Goal: Task Accomplishment & Management: Use online tool/utility

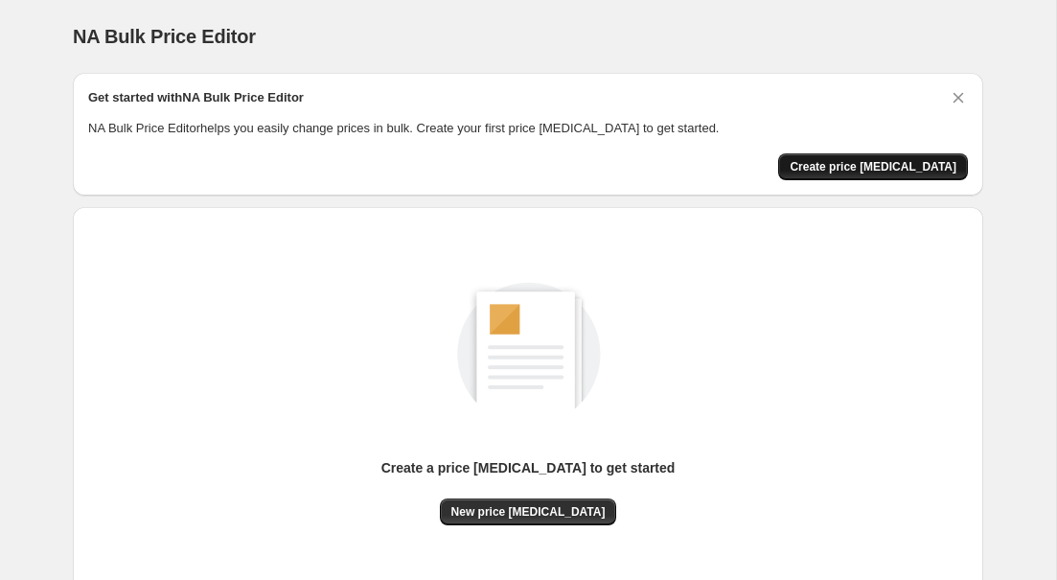
click at [871, 163] on span "Create price change job" at bounding box center [873, 166] width 167 height 15
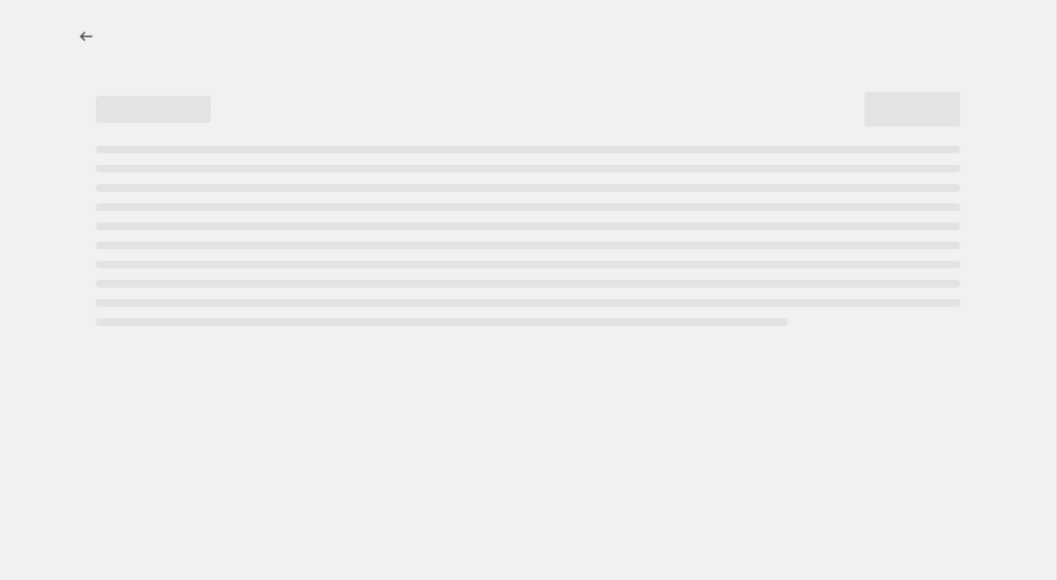
select select "percentage"
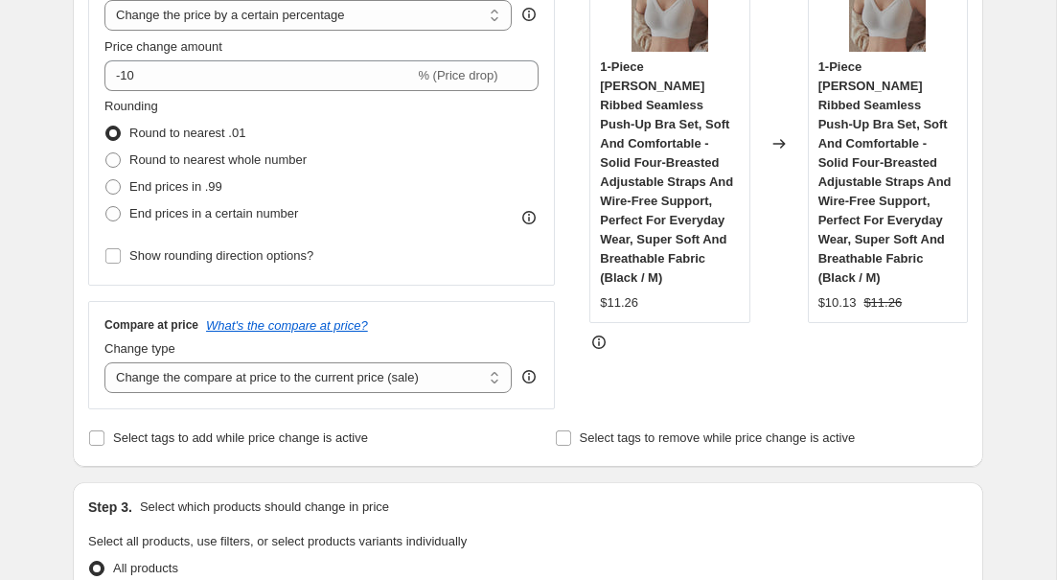
scroll to position [417, 0]
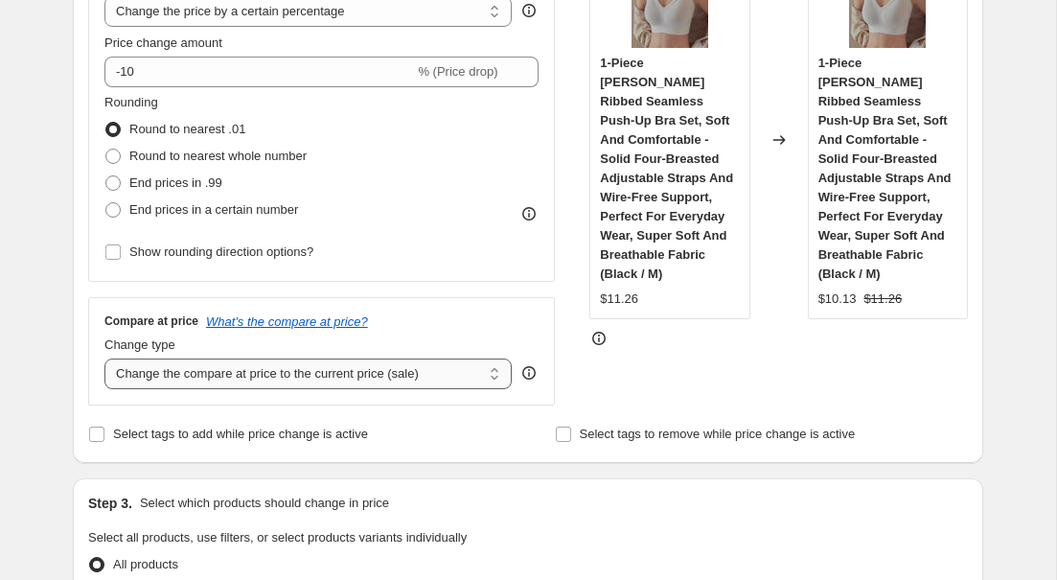
click at [476, 371] on select "Change the compare at price to the current price (sale) Change the compare at p…" at bounding box center [308, 374] width 407 height 31
select select "percentage"
click at [105, 359] on select "Change the compare at price to the current price (sale) Change the compare at p…" at bounding box center [308, 374] width 407 height 31
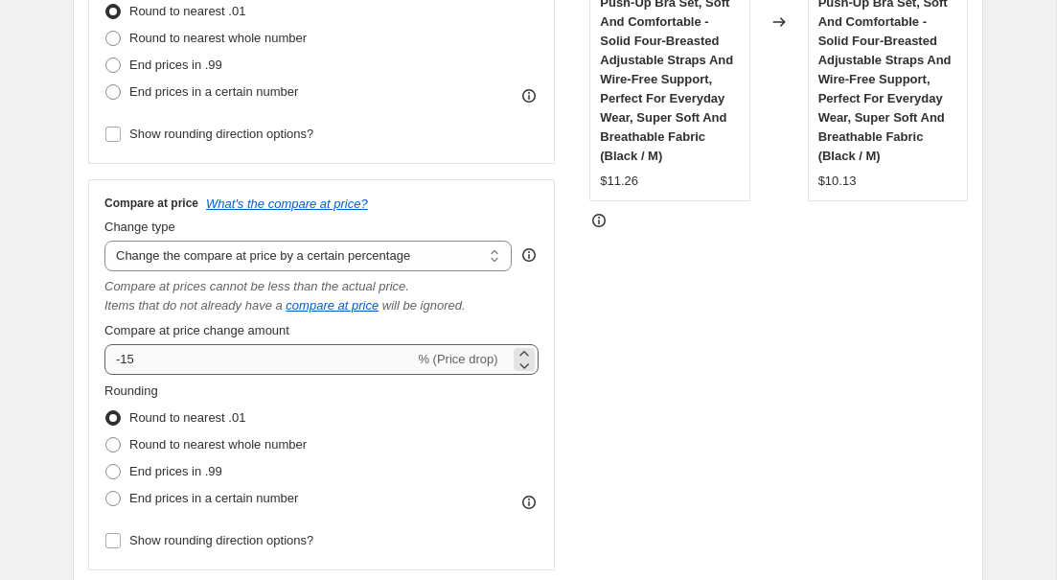
scroll to position [537, 0]
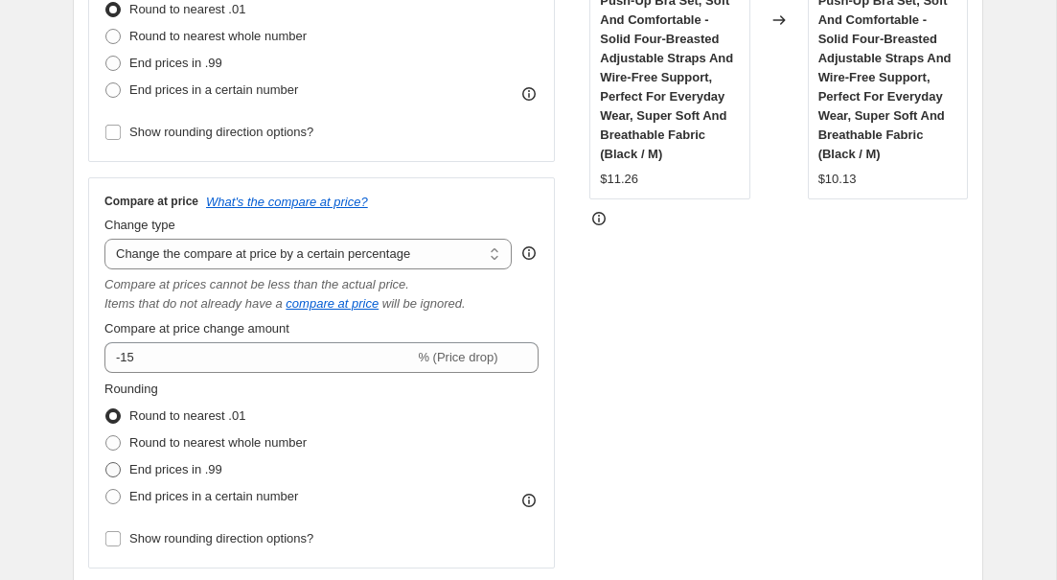
click at [150, 471] on span "End prices in .99" at bounding box center [175, 469] width 93 height 14
click at [106, 463] on input "End prices in .99" at bounding box center [105, 462] width 1 height 1
radio input "true"
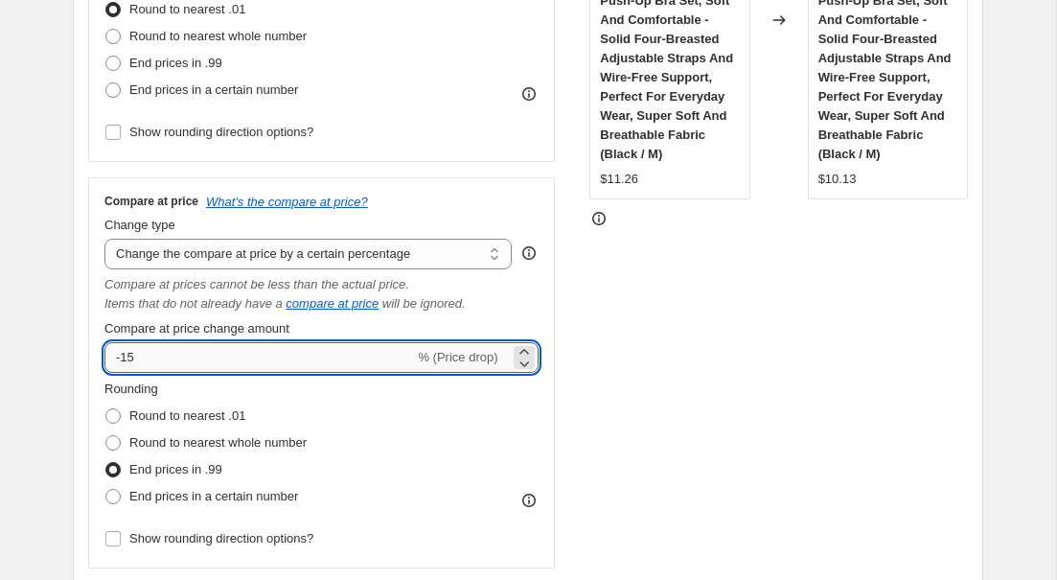
click at [198, 362] on input "-15" at bounding box center [260, 357] width 310 height 31
type input "-1"
type input "-4"
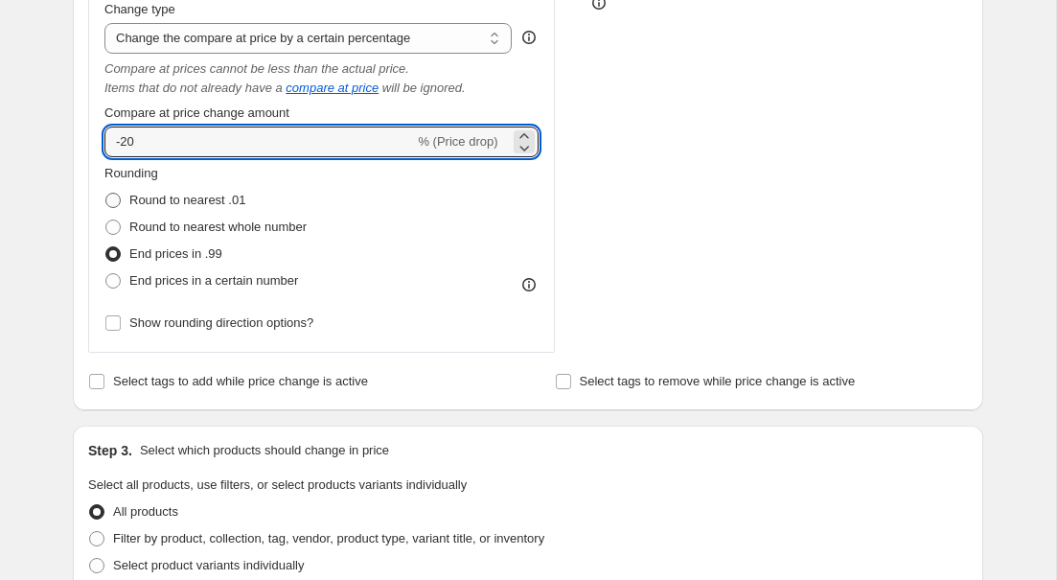
scroll to position [754, 0]
type input "-20"
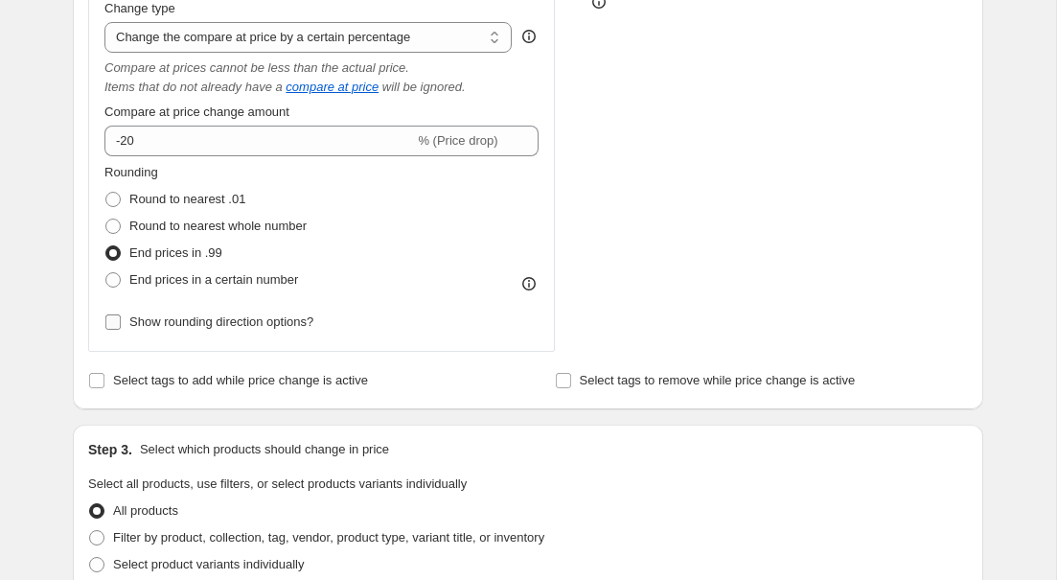
click at [116, 330] on span at bounding box center [113, 322] width 17 height 17
click at [116, 330] on input "Show rounding direction options?" at bounding box center [112, 321] width 15 height 15
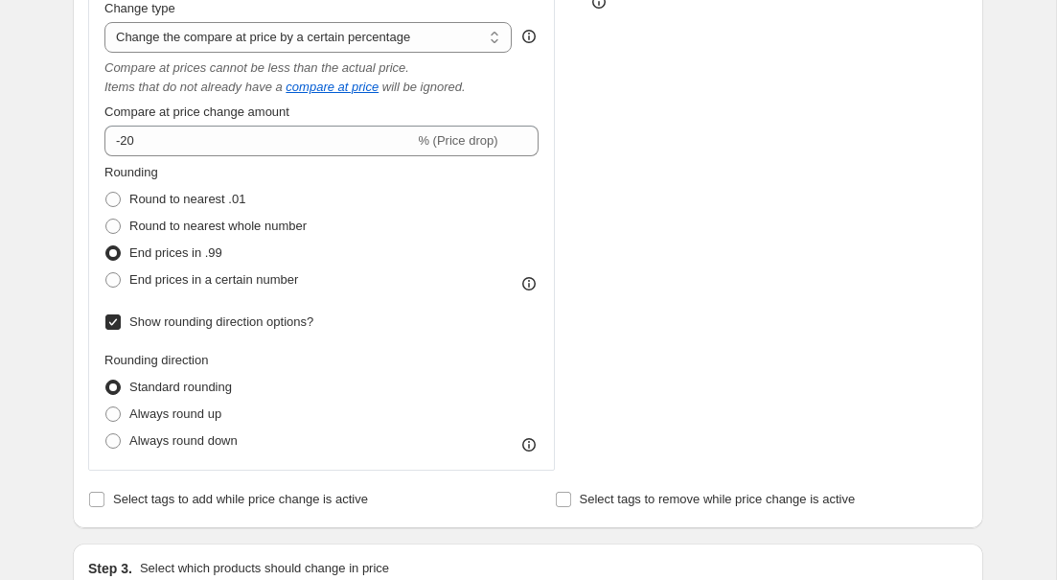
click at [111, 331] on label "Show rounding direction options?" at bounding box center [209, 322] width 209 height 27
click at [111, 330] on input "Show rounding direction options?" at bounding box center [112, 321] width 15 height 15
checkbox input "false"
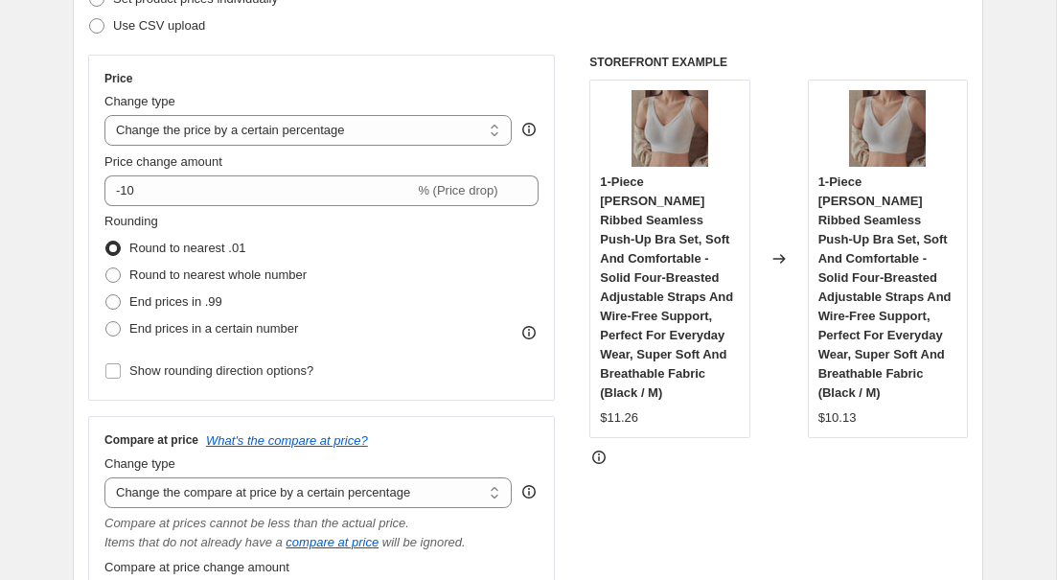
scroll to position [299, 0]
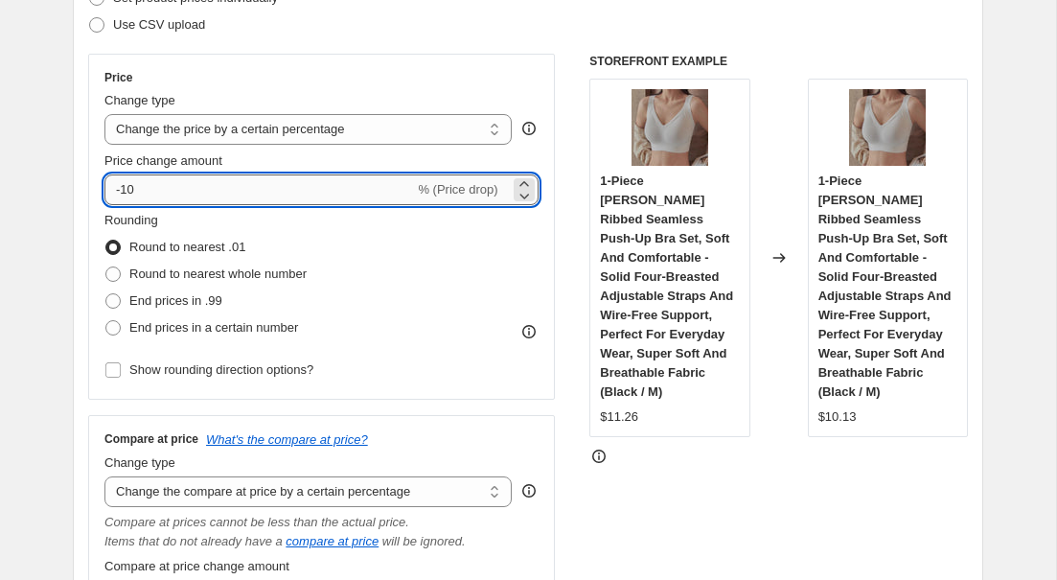
click at [251, 198] on input "-10" at bounding box center [260, 189] width 310 height 31
click at [386, 129] on select "Change the price to a certain amount Change the price by a certain amount Chang…" at bounding box center [308, 129] width 407 height 31
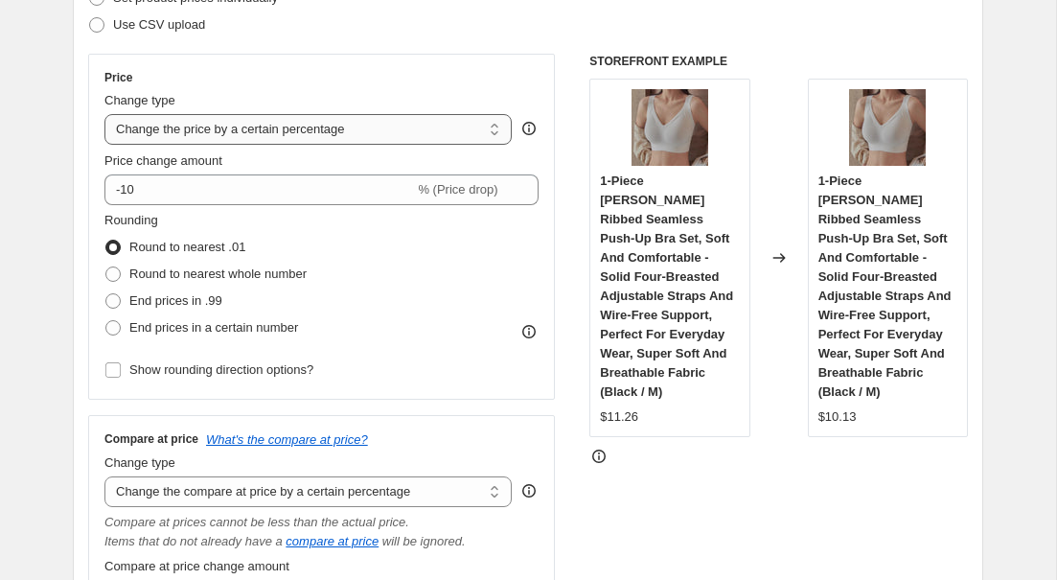
select select "no_change"
click at [105, 114] on select "Change the price to a certain amount Change the price by a certain amount Chang…" at bounding box center [308, 129] width 407 height 31
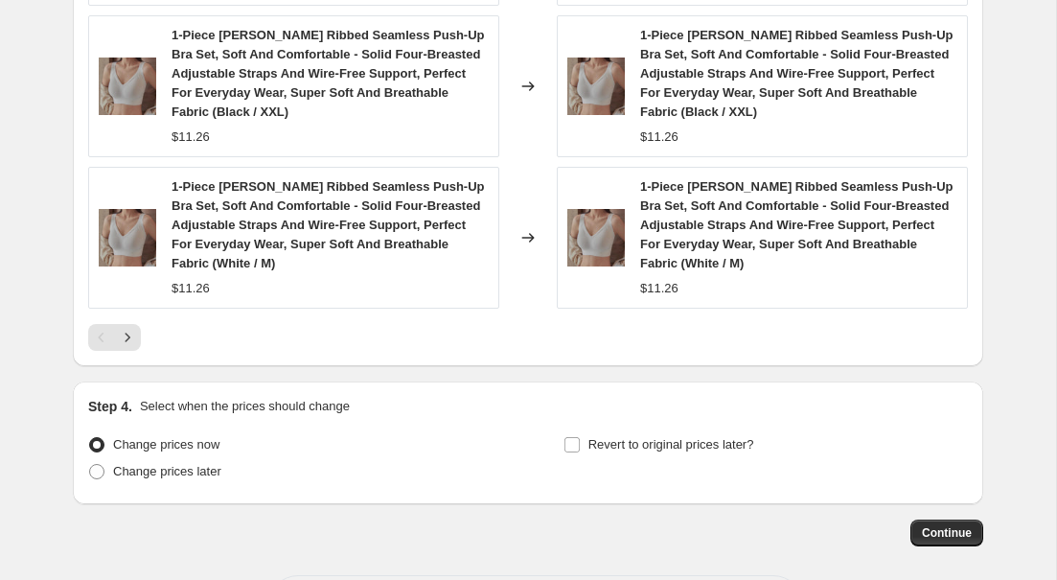
scroll to position [1618, 0]
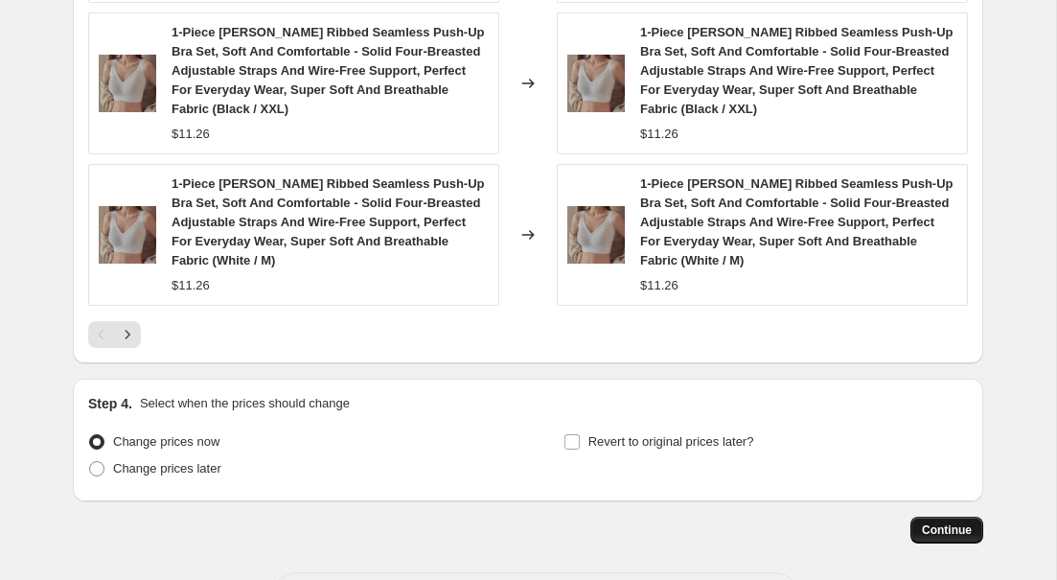
click at [925, 528] on span "Continue" at bounding box center [947, 530] width 50 height 15
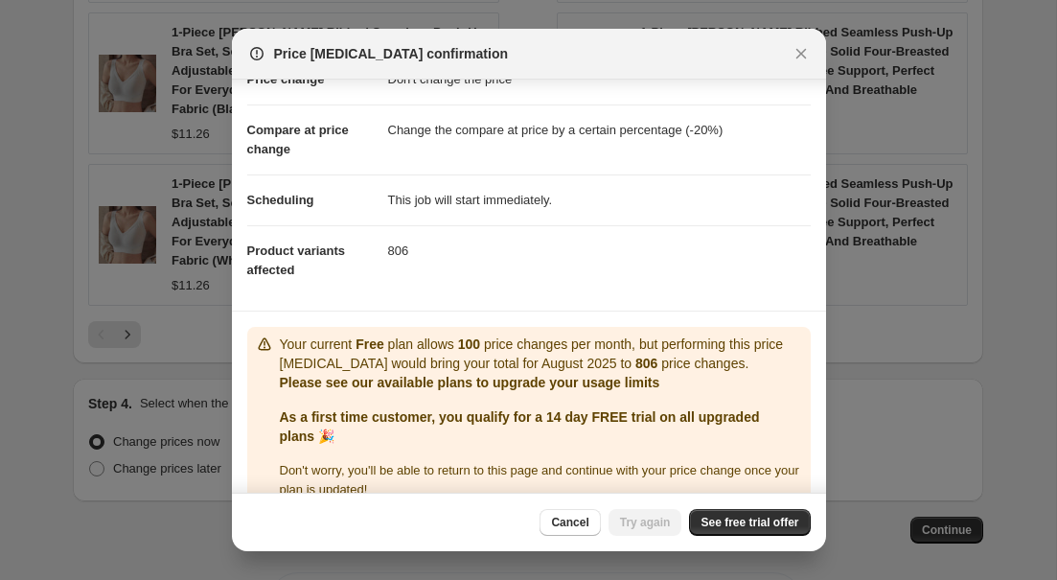
scroll to position [89, 0]
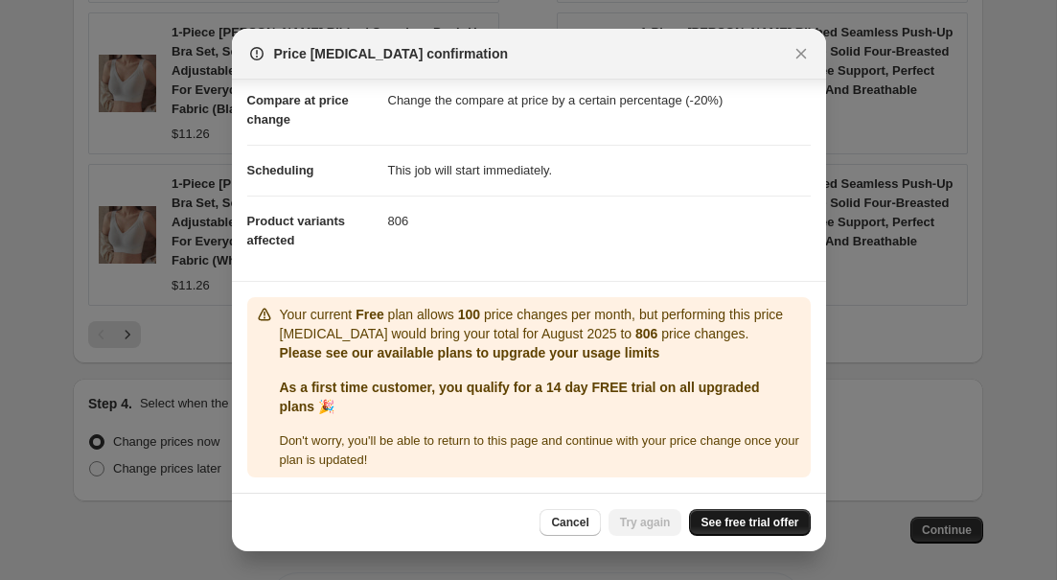
click at [755, 514] on link "See free trial offer" at bounding box center [749, 522] width 121 height 27
click at [575, 524] on span "Cancel" at bounding box center [569, 522] width 37 height 15
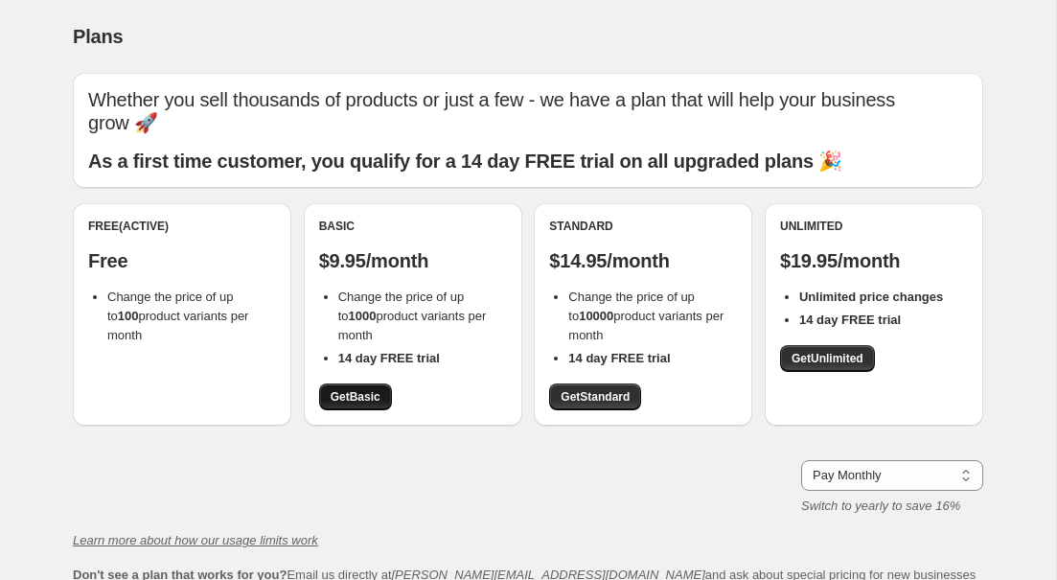
click at [373, 389] on span "Get Basic" at bounding box center [356, 396] width 50 height 15
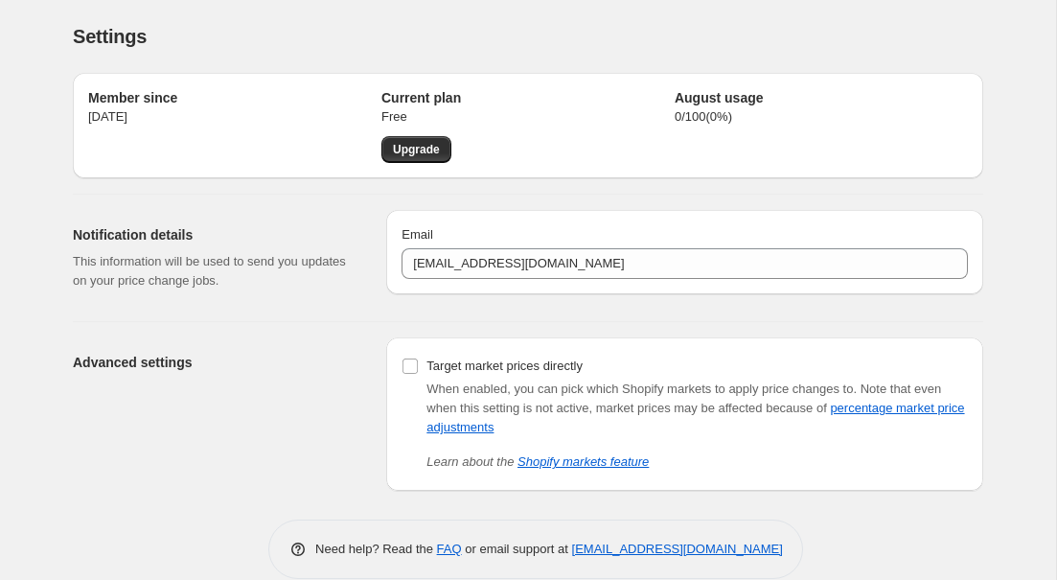
scroll to position [28, 0]
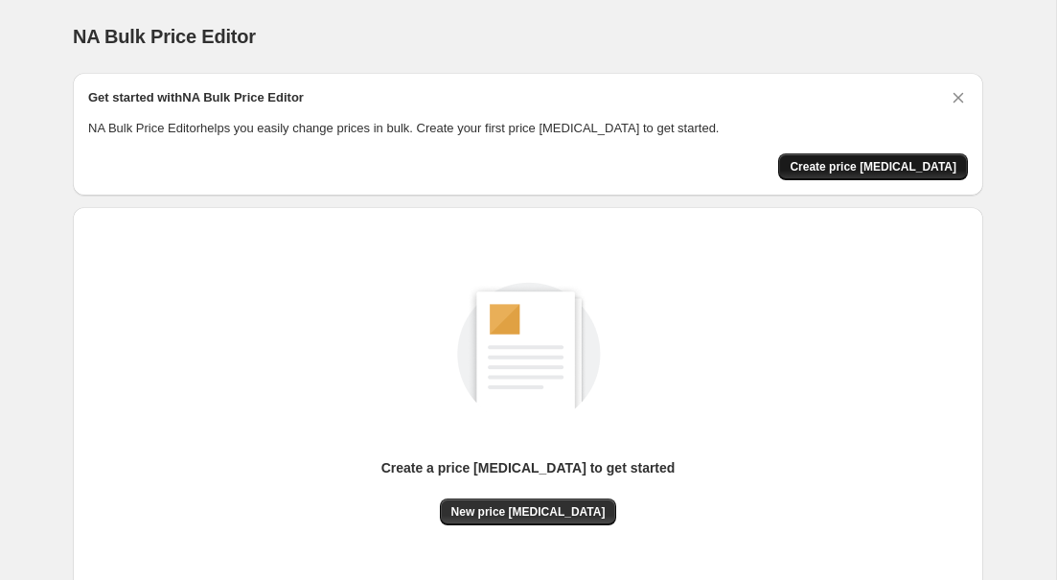
click at [866, 165] on span "Create price change job" at bounding box center [873, 166] width 167 height 15
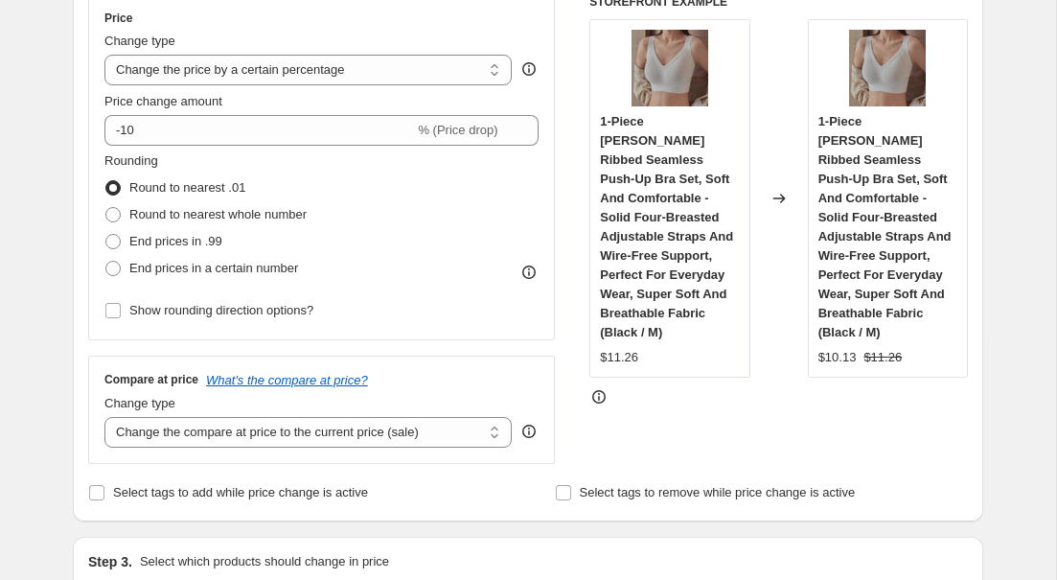
scroll to position [311, 0]
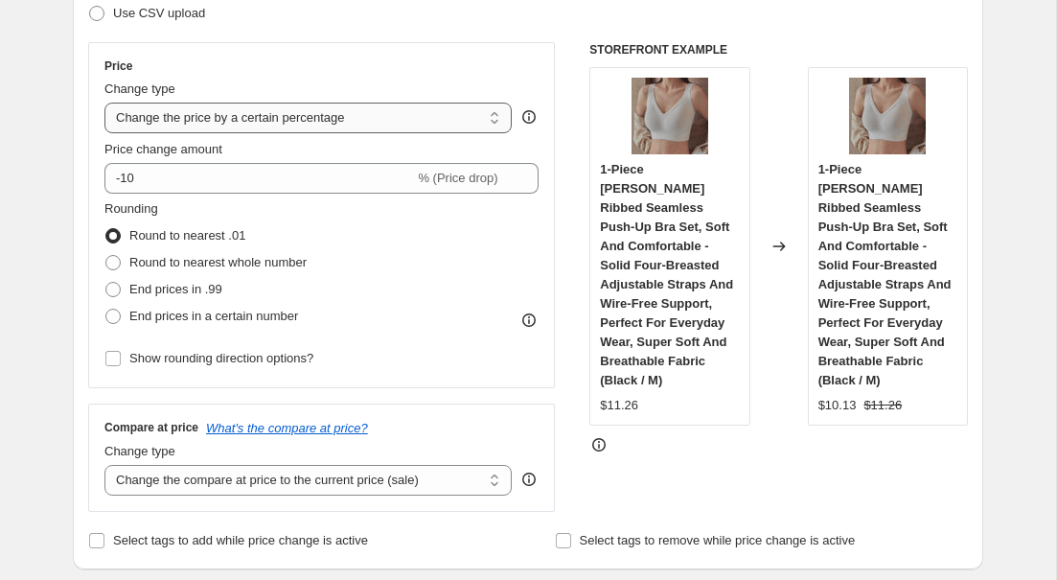
click at [206, 120] on select "Change the price to a certain amount Change the price by a certain amount Chang…" at bounding box center [308, 118] width 407 height 31
select select "no_change"
click at [105, 103] on select "Change the price to a certain amount Change the price by a certain amount Chang…" at bounding box center [308, 118] width 407 height 31
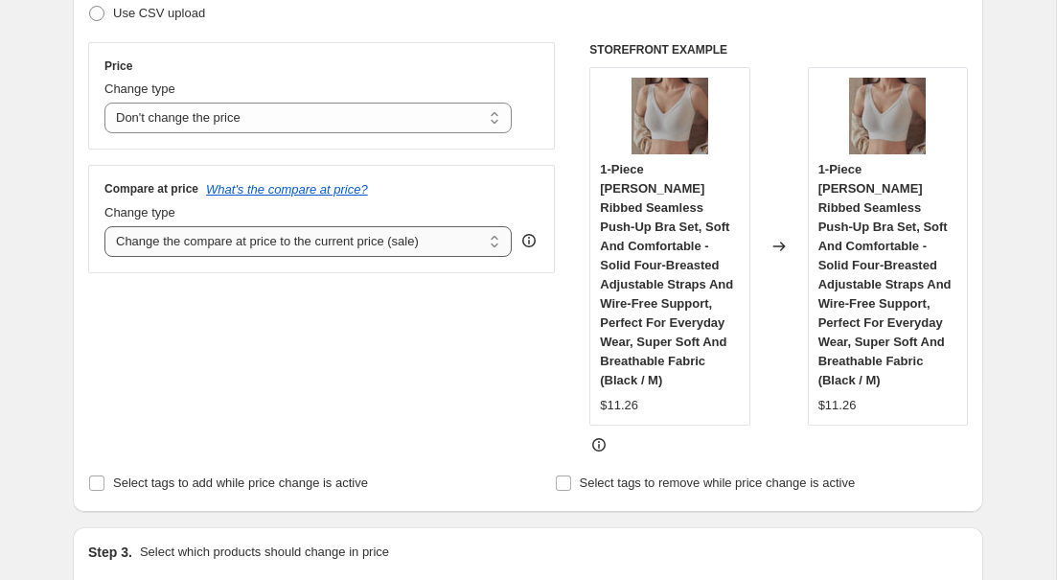
click at [187, 242] on select "Change the compare at price to the current price (sale) Change the compare at p…" at bounding box center [308, 241] width 407 height 31
select select "percentage"
click at [105, 226] on select "Change the compare at price to the current price (sale) Change the compare at p…" at bounding box center [308, 241] width 407 height 31
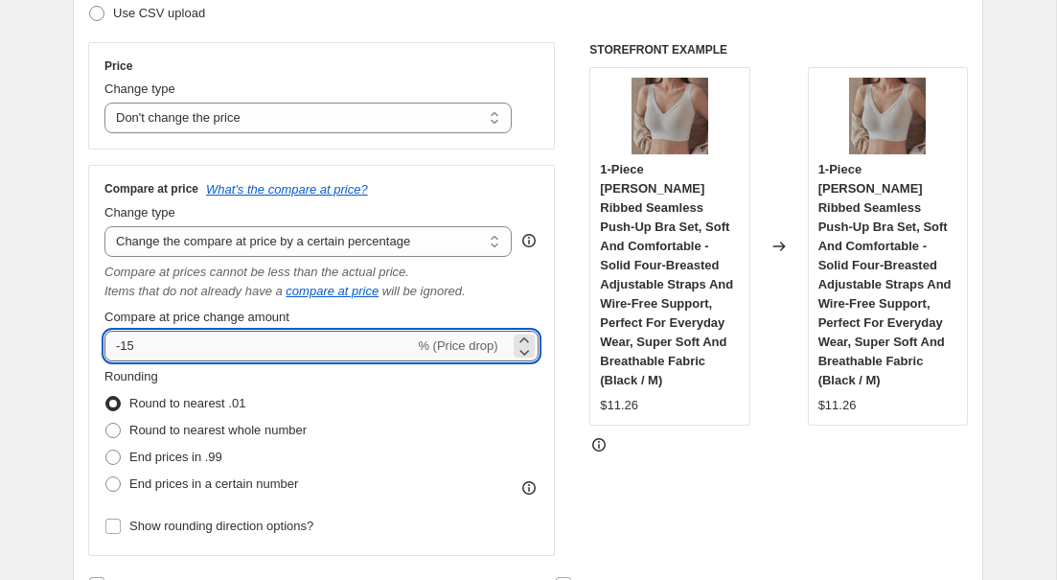
click at [201, 344] on input "-15" at bounding box center [260, 346] width 310 height 31
type input "-1"
type input "-6"
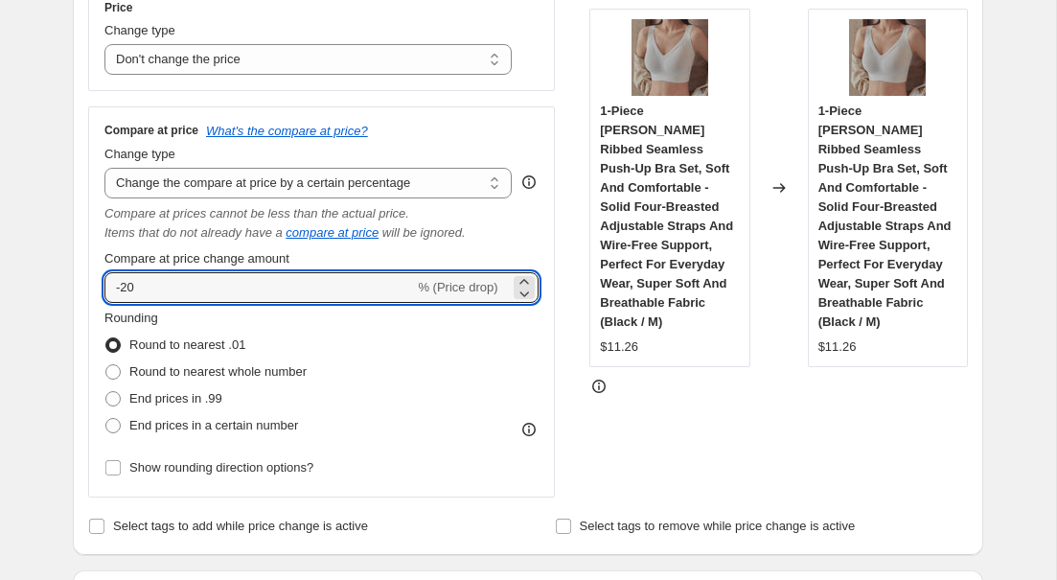
scroll to position [370, 0]
type input "-20"
click at [112, 399] on span at bounding box center [112, 397] width 15 height 15
click at [106, 391] on input "End prices in .99" at bounding box center [105, 390] width 1 height 1
radio input "true"
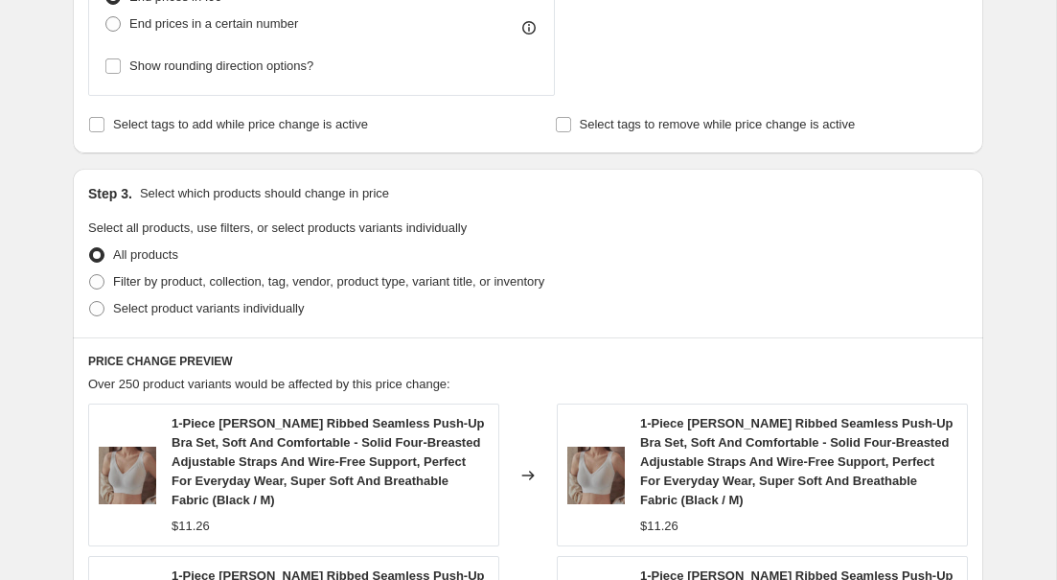
scroll to position [780, 0]
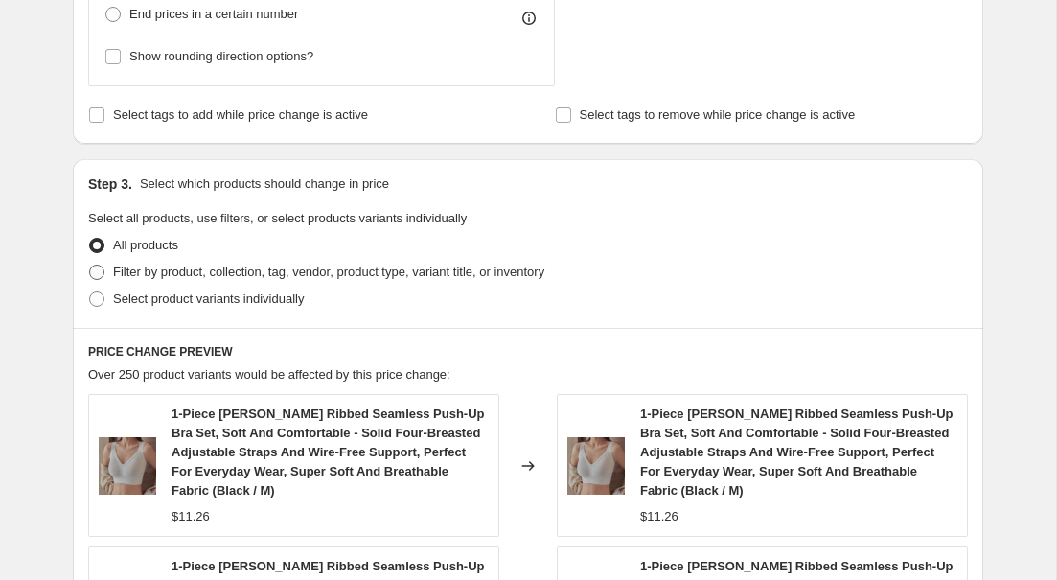
click at [99, 275] on span at bounding box center [96, 272] width 15 height 15
click at [90, 266] on input "Filter by product, collection, tag, vendor, product type, variant title, or inv…" at bounding box center [89, 265] width 1 height 1
radio input "true"
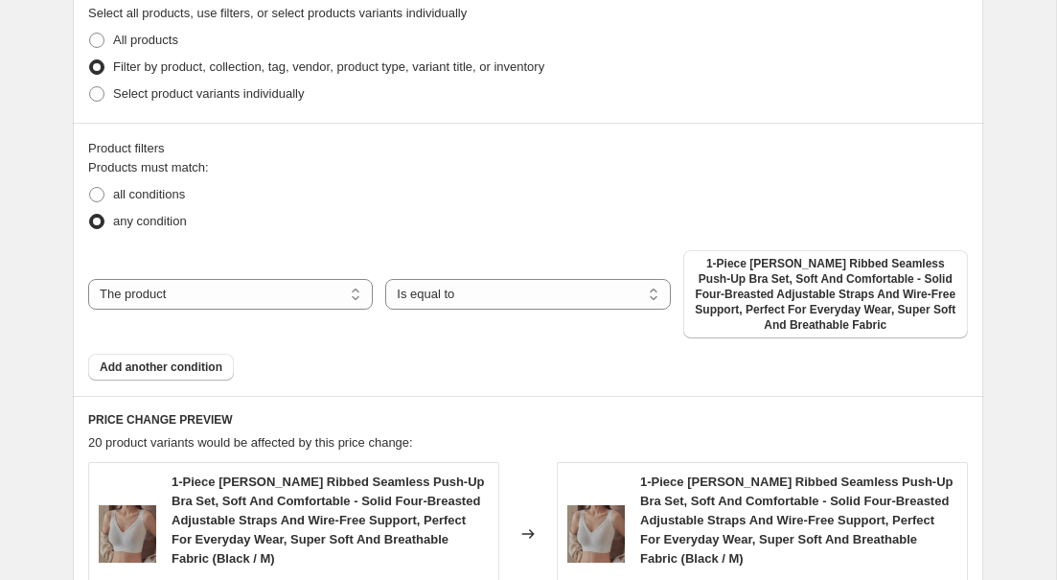
scroll to position [945, 0]
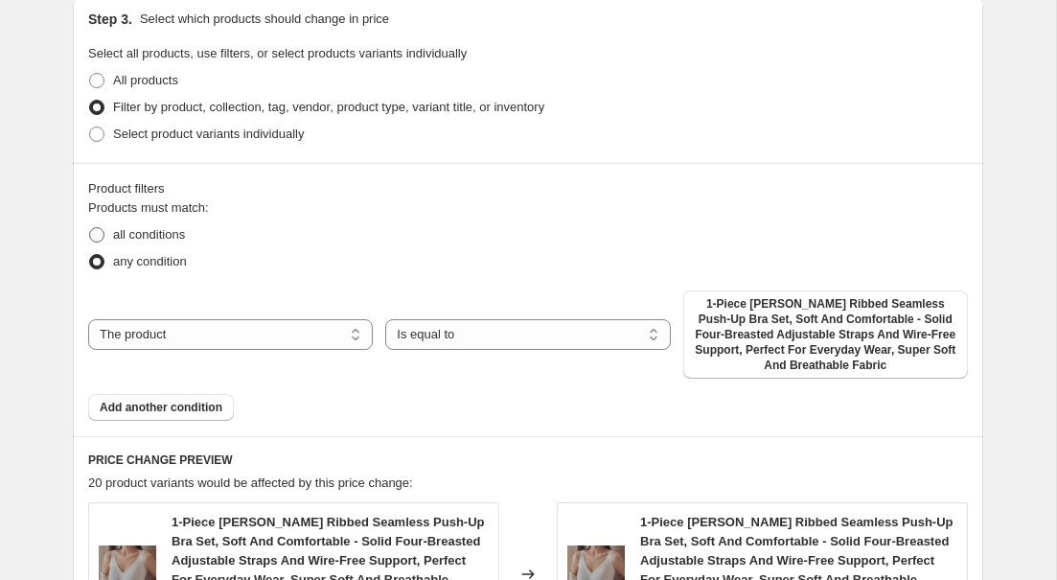
click at [93, 238] on span at bounding box center [96, 234] width 15 height 15
click at [90, 228] on input "all conditions" at bounding box center [89, 227] width 1 height 1
radio input "true"
click at [98, 140] on span at bounding box center [96, 134] width 15 height 15
click at [90, 128] on input "Select product variants individually" at bounding box center [89, 127] width 1 height 1
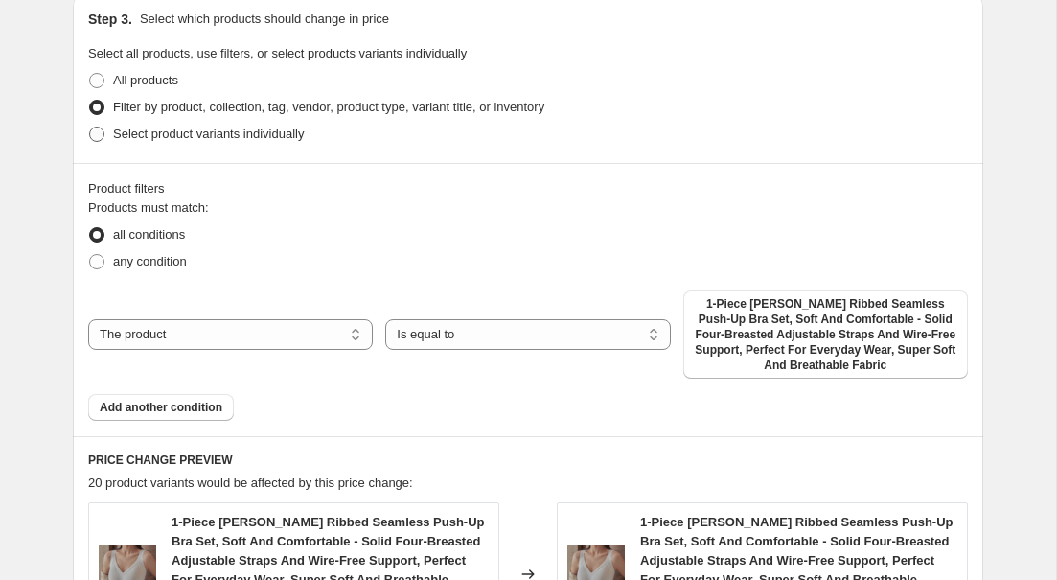
radio input "true"
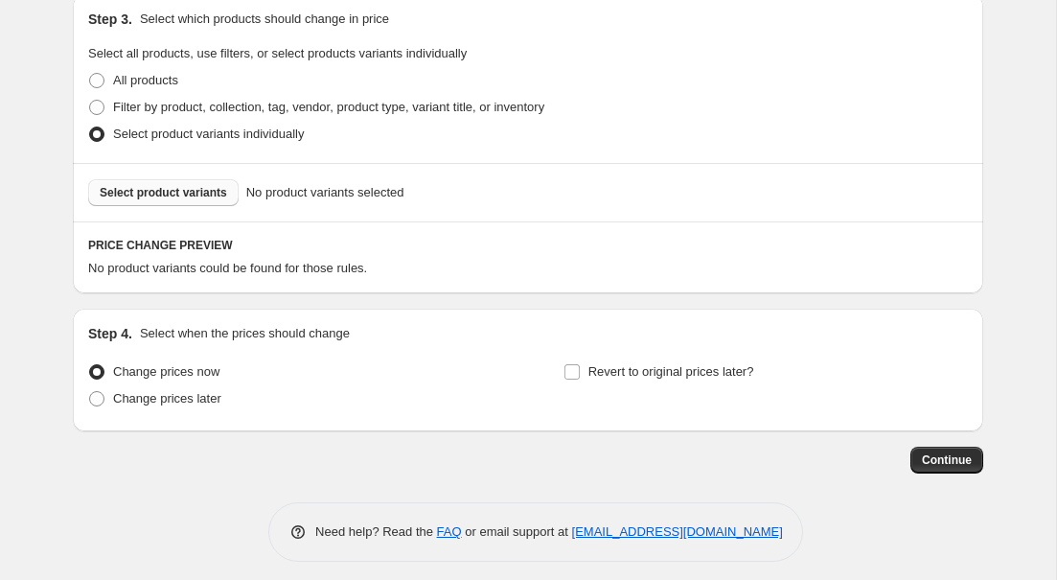
click at [134, 190] on span "Select product variants" at bounding box center [164, 192] width 128 height 15
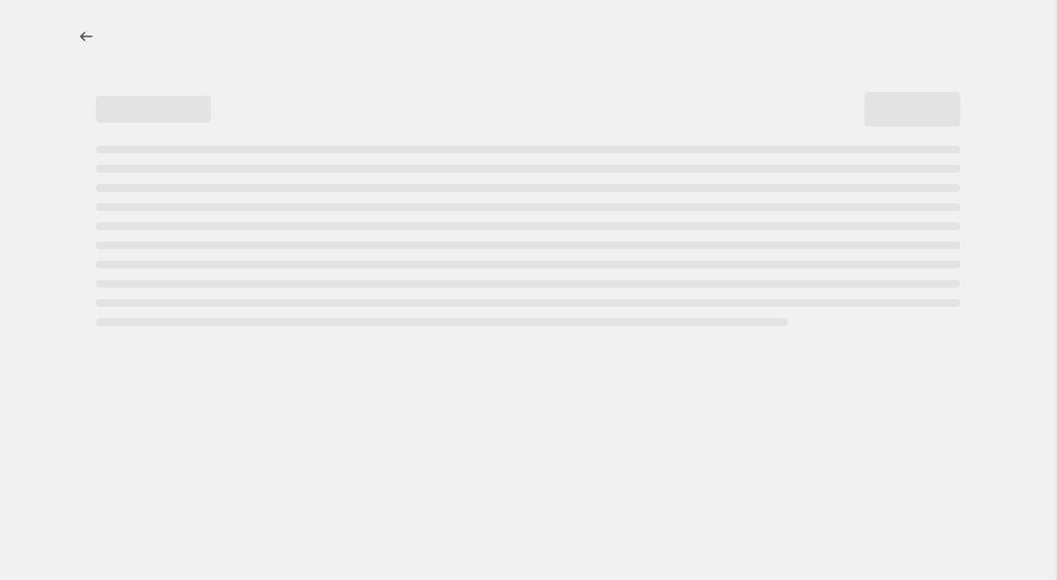
select select "percentage"
